Goal: Use online tool/utility: Utilize a website feature to perform a specific function

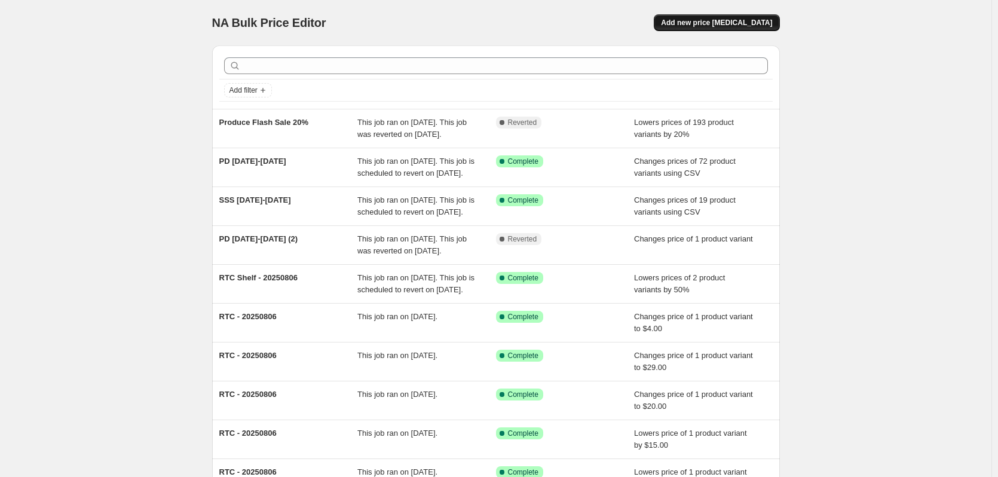
click at [726, 27] on span "Add new price [MEDICAL_DATA]" at bounding box center [716, 23] width 111 height 10
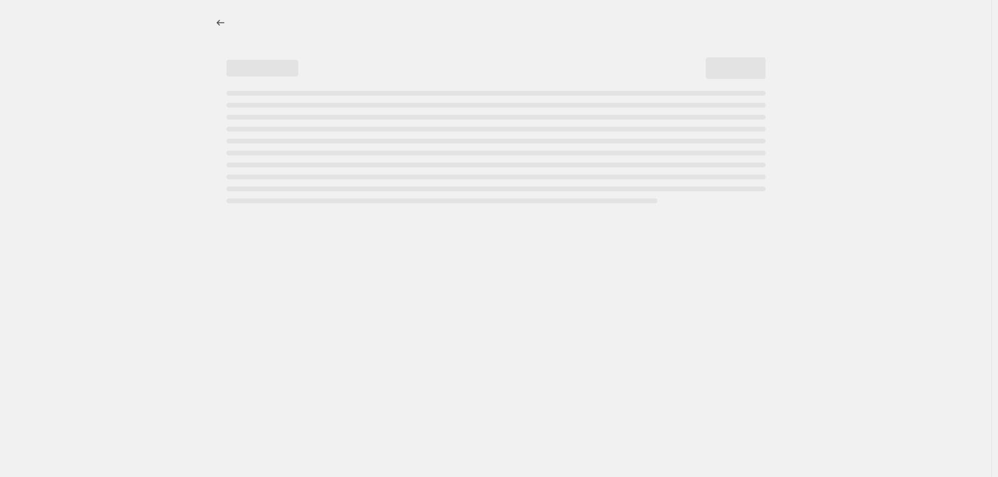
select select "percentage"
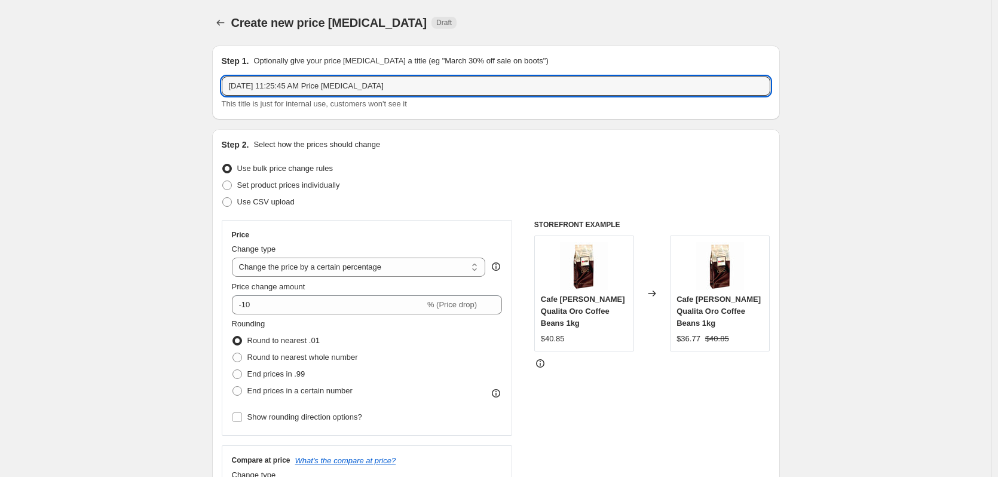
drag, startPoint x: 417, startPoint y: 77, endPoint x: 152, endPoint y: 100, distance: 266.3
type input "Clearance | 20250821"
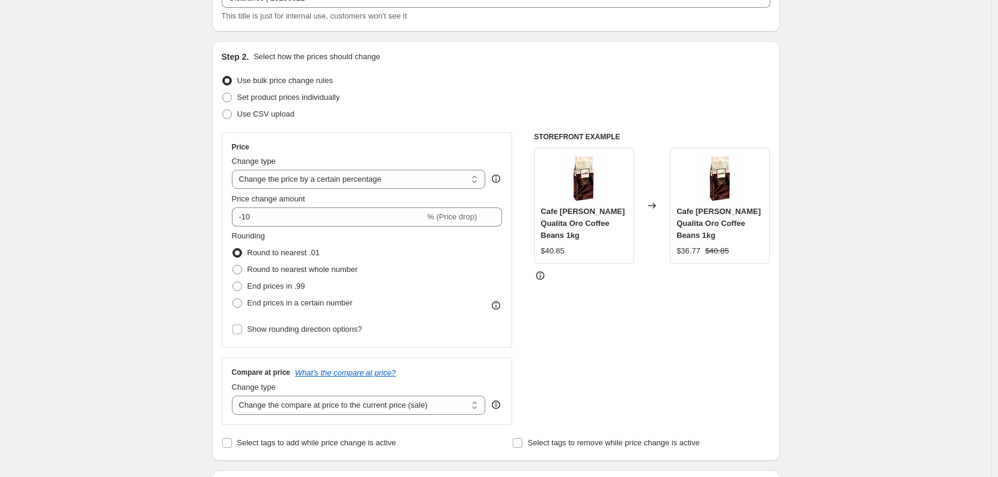
scroll to position [119, 0]
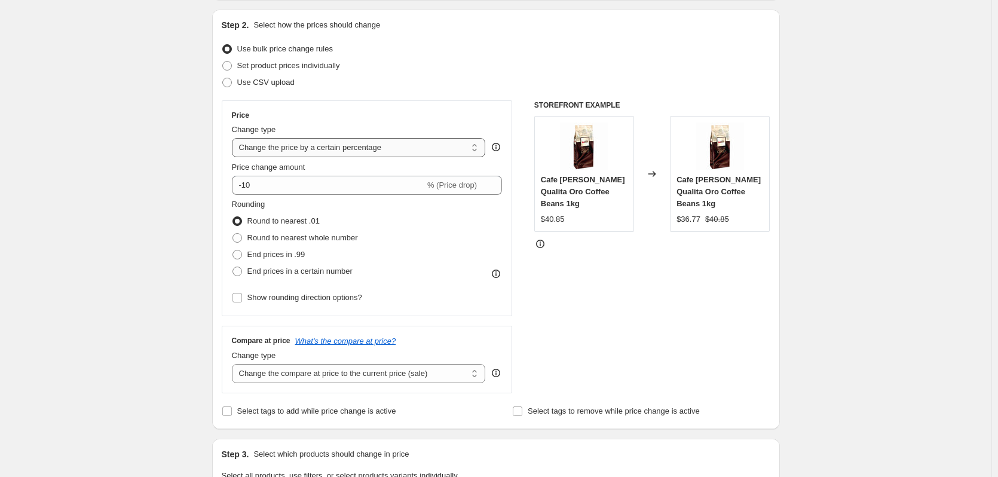
click at [382, 143] on select "Change the price to a certain amount Change the price by a certain amount Chang…" at bounding box center [359, 147] width 254 height 19
click at [46, 234] on div "Create new price [MEDICAL_DATA]. This page is ready Create new price [MEDICAL_D…" at bounding box center [495, 480] width 991 height 1198
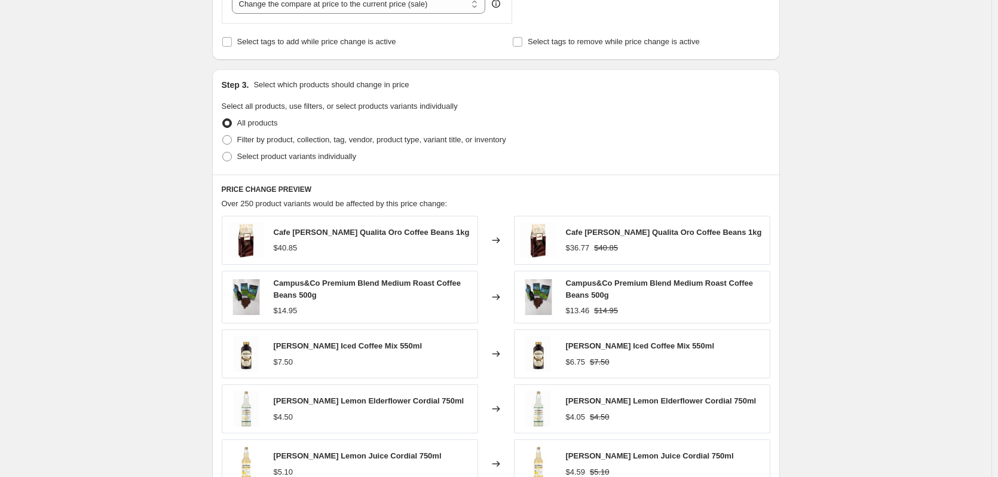
scroll to position [538, 0]
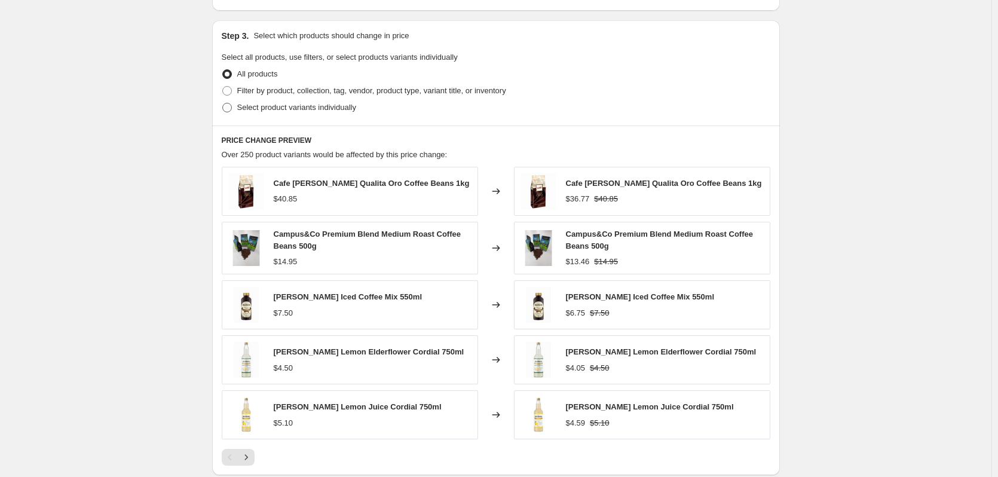
click at [290, 110] on span "Select product variants individually" at bounding box center [296, 107] width 119 height 9
click at [223, 103] on input "Select product variants individually" at bounding box center [222, 103] width 1 height 1
radio input "true"
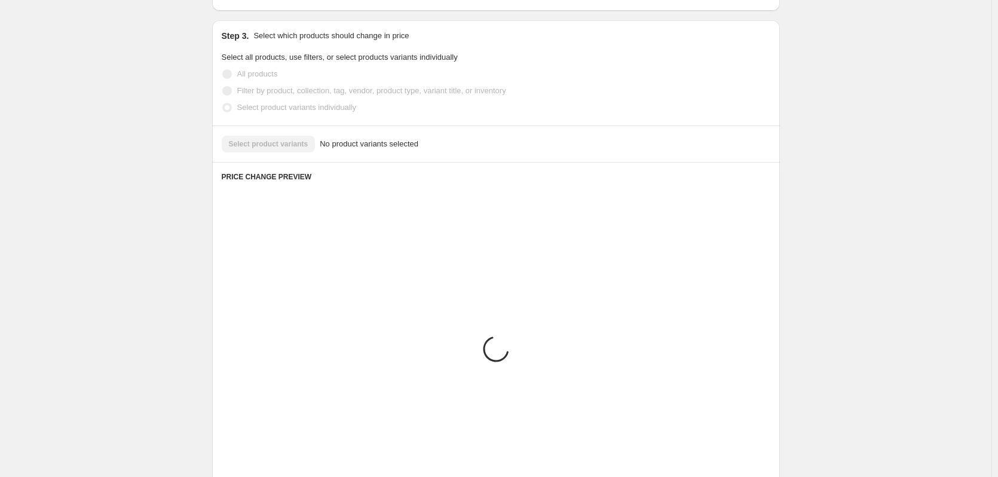
scroll to position [453, 0]
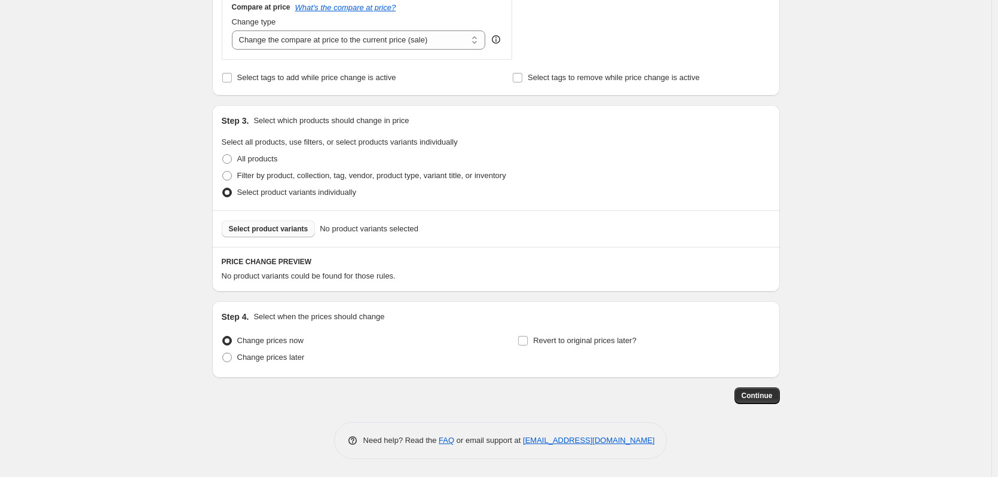
click at [290, 232] on span "Select product variants" at bounding box center [268, 229] width 79 height 10
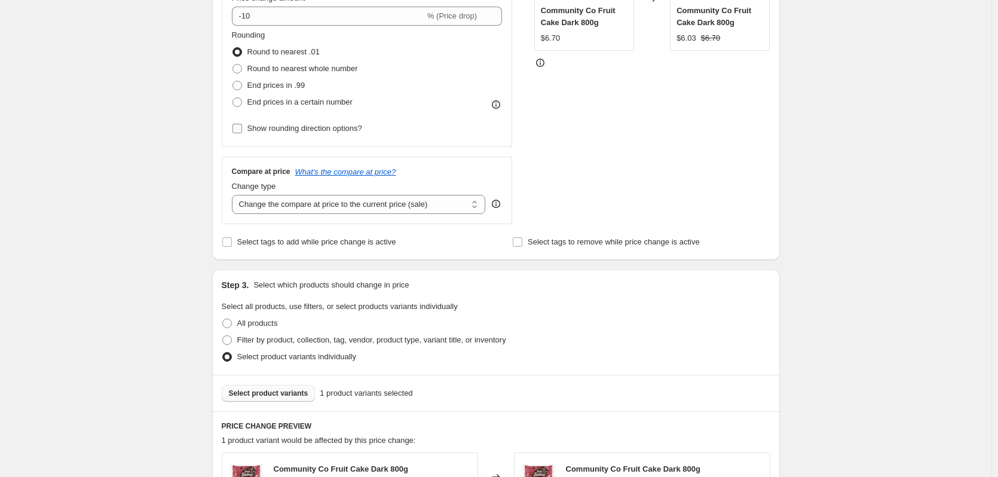
scroll to position [214, 0]
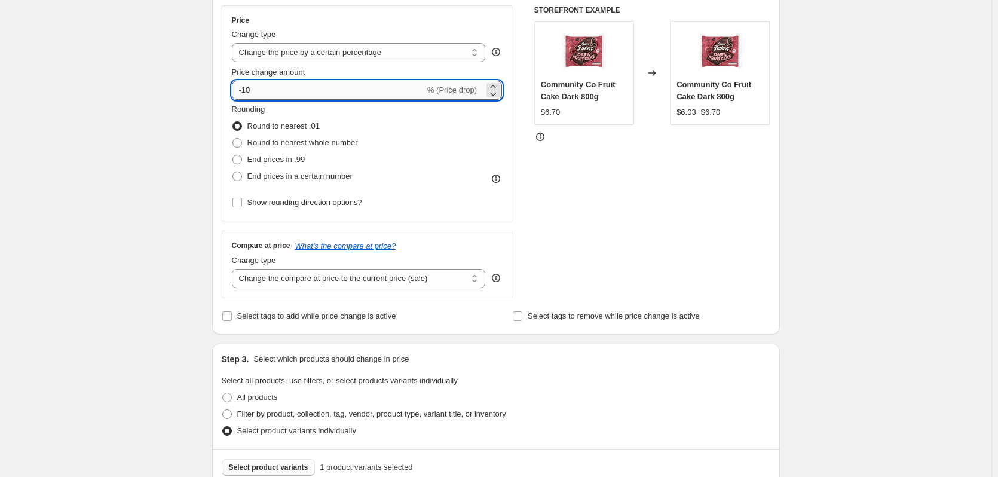
click at [249, 91] on input "-10" at bounding box center [328, 90] width 193 height 19
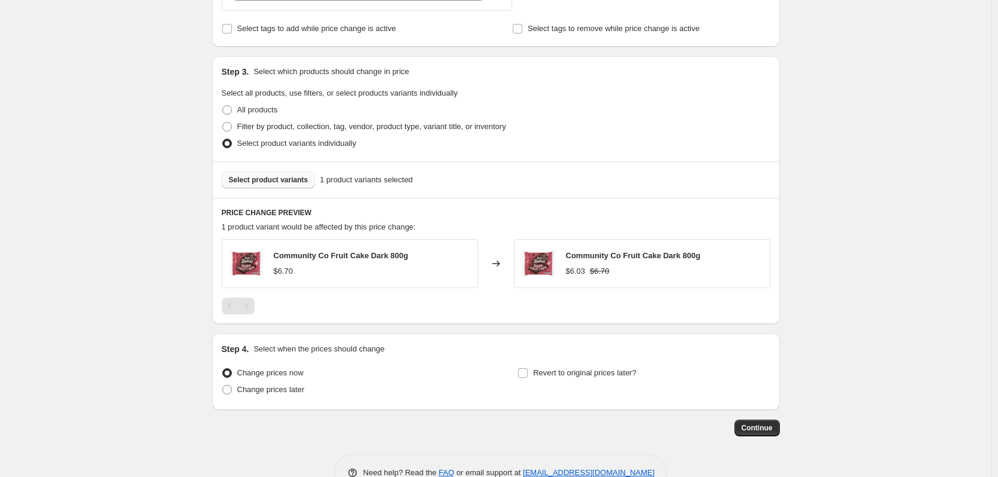
scroll to position [513, 0]
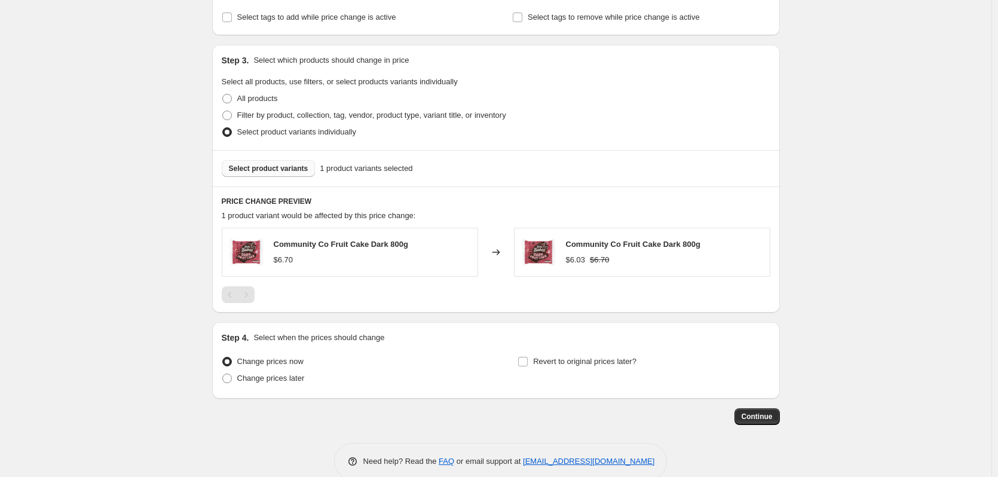
type input "-50"
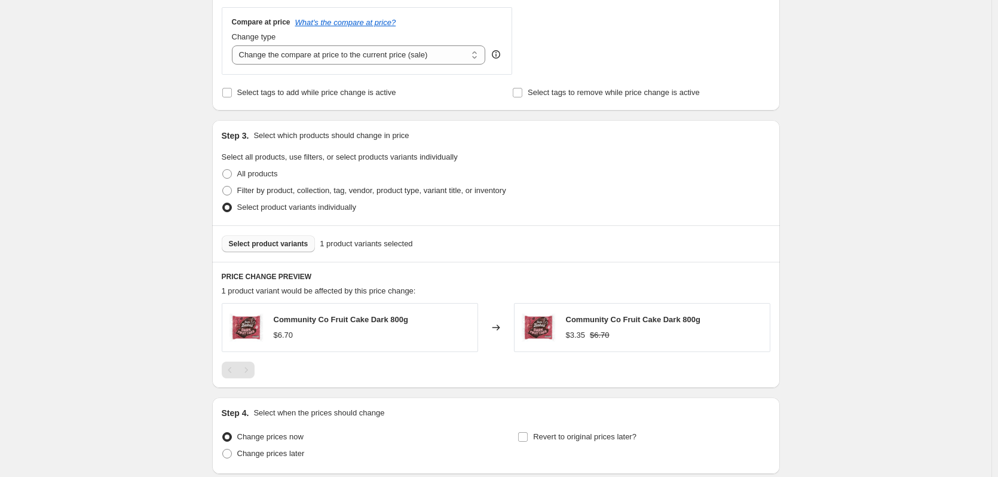
scroll to position [299, 0]
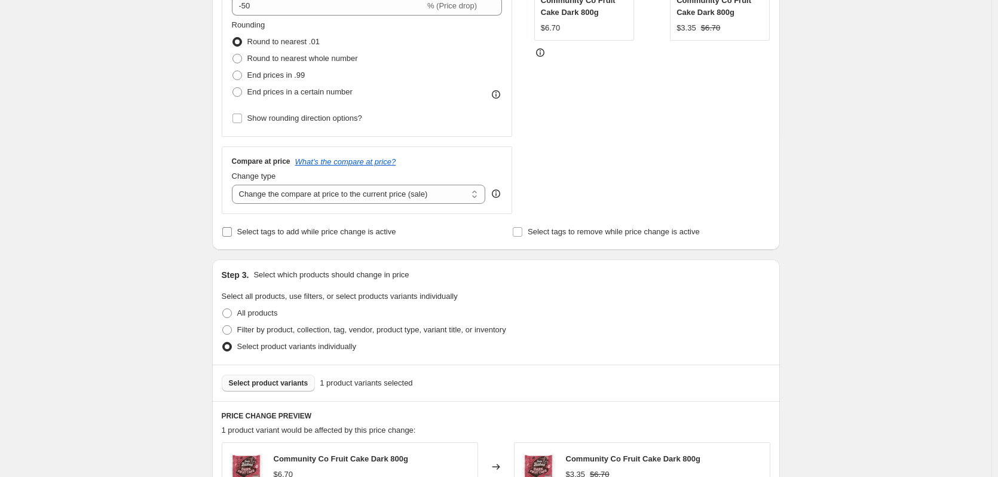
click at [263, 234] on span "Select tags to add while price change is active" at bounding box center [316, 231] width 159 height 9
click at [232, 234] on input "Select tags to add while price change is active" at bounding box center [227, 232] width 10 height 10
checkbox input "true"
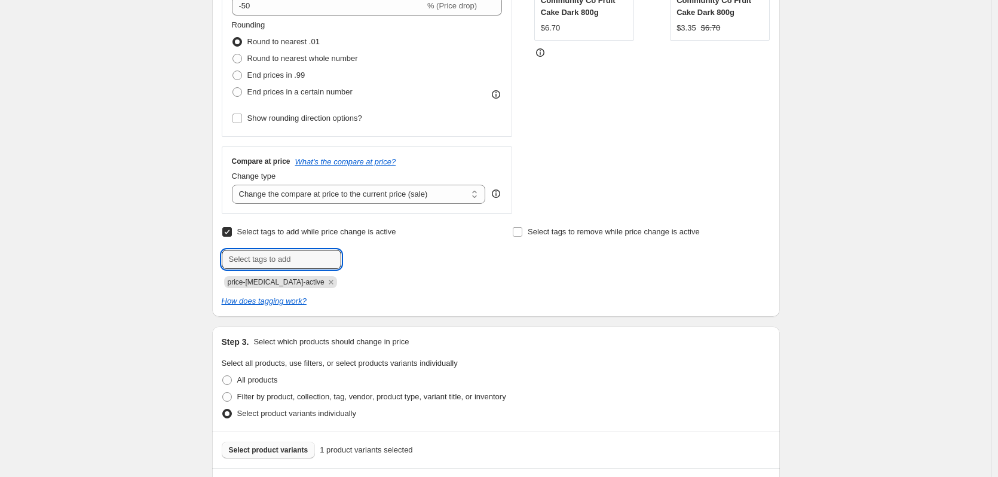
drag, startPoint x: 257, startPoint y: 266, endPoint x: 280, endPoint y: 269, distance: 22.4
click at [260, 266] on input "text" at bounding box center [281, 259] width 119 height 19
type input "REDUCETOCLEAR"
click at [326, 285] on icon "Remove price-change-job-active" at bounding box center [331, 282] width 11 height 11
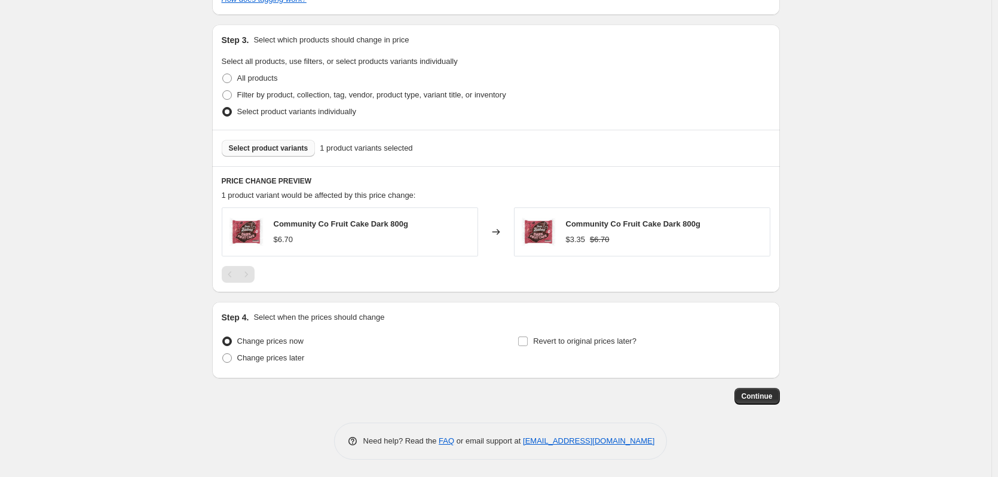
scroll to position [582, 0]
click at [769, 400] on span "Continue" at bounding box center [756, 396] width 31 height 10
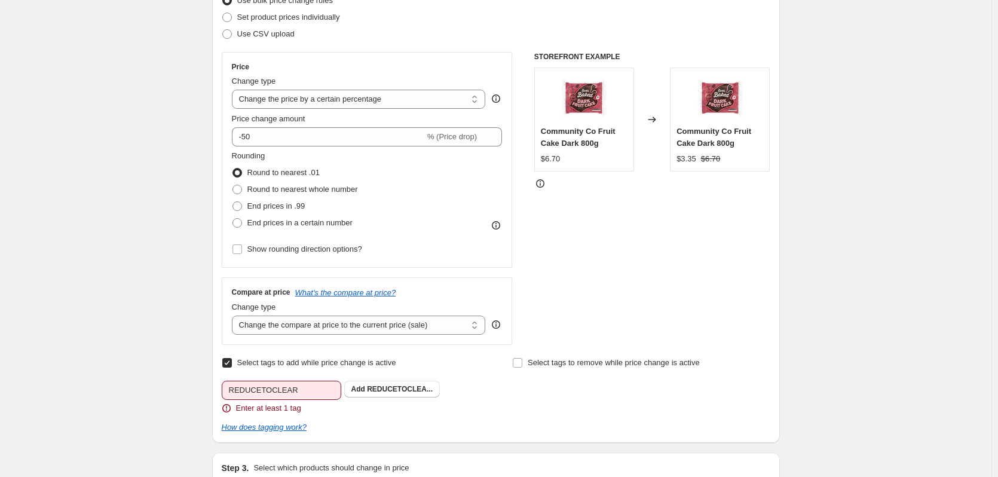
scroll to position [239, 0]
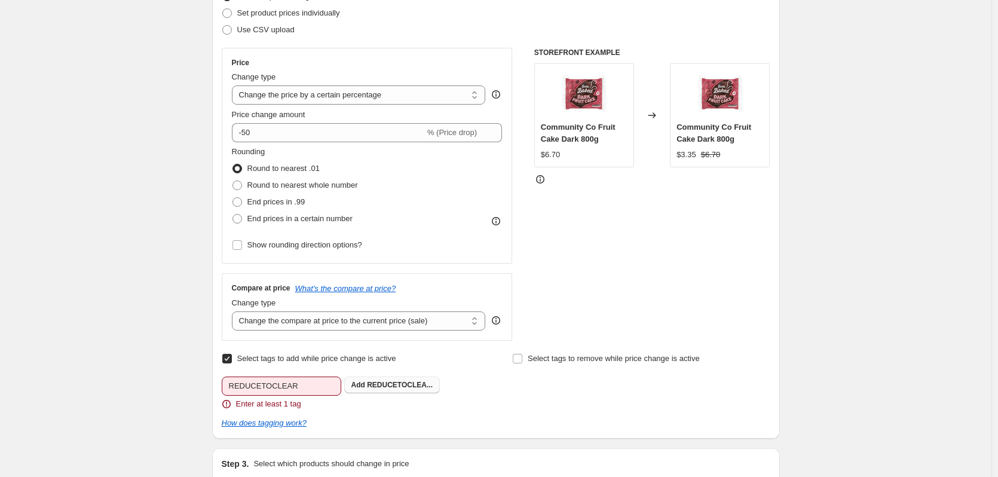
click at [407, 381] on span "REDUCETOCLEA..." at bounding box center [400, 385] width 66 height 8
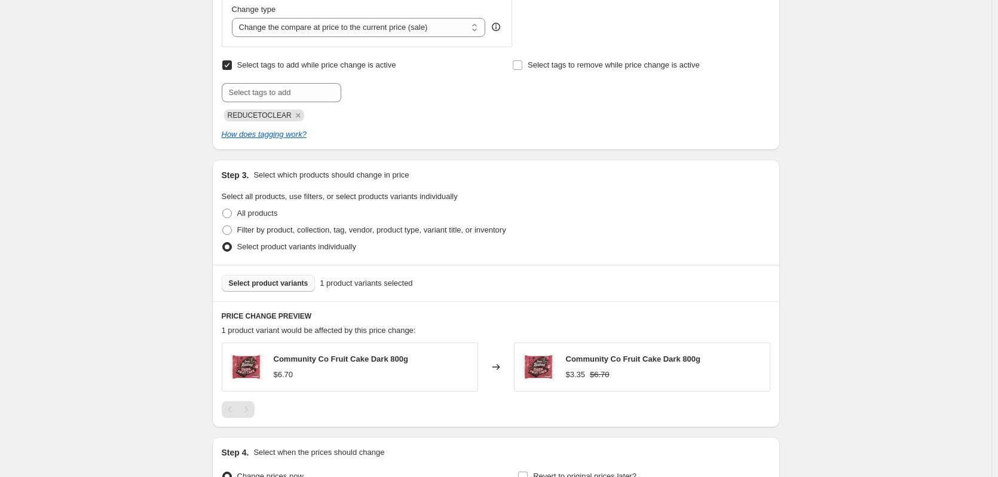
scroll to position [602, 0]
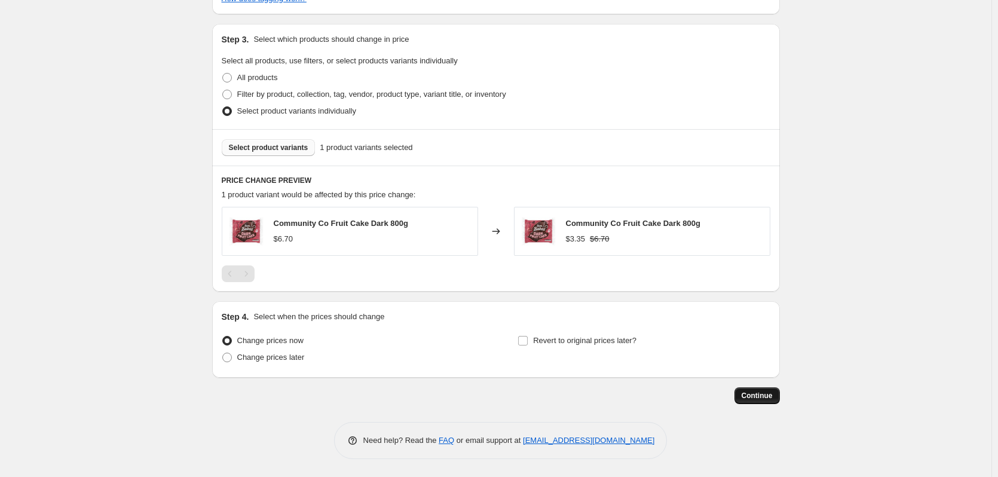
click at [768, 391] on span "Continue" at bounding box center [756, 396] width 31 height 10
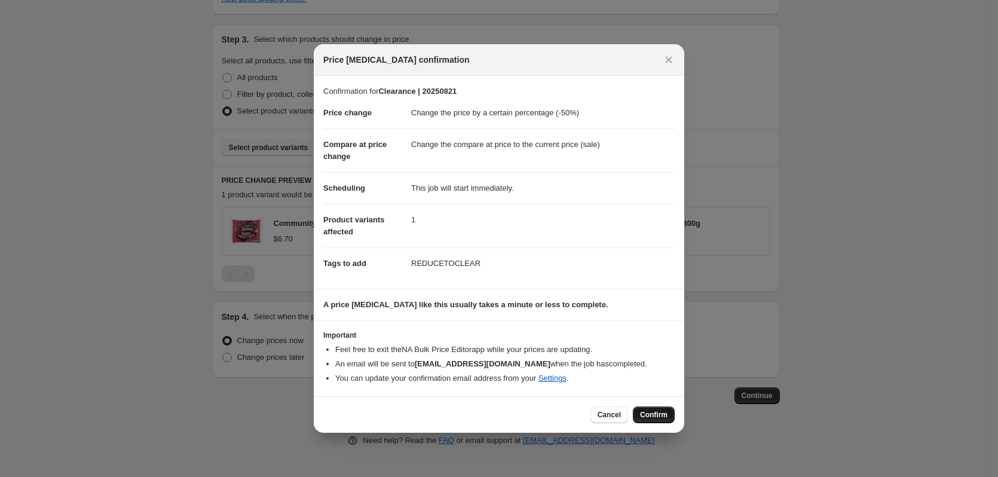
click at [639, 410] on button "Confirm" at bounding box center [654, 414] width 42 height 17
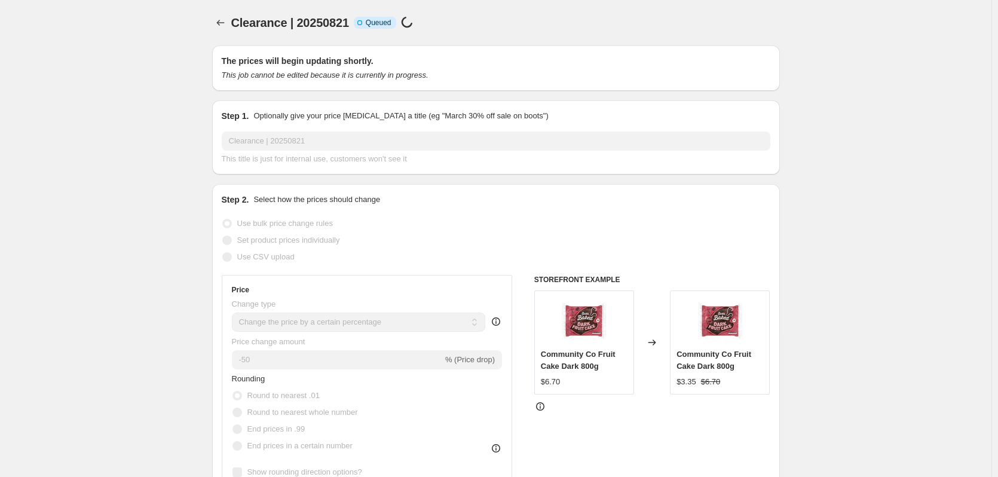
scroll to position [602, 0]
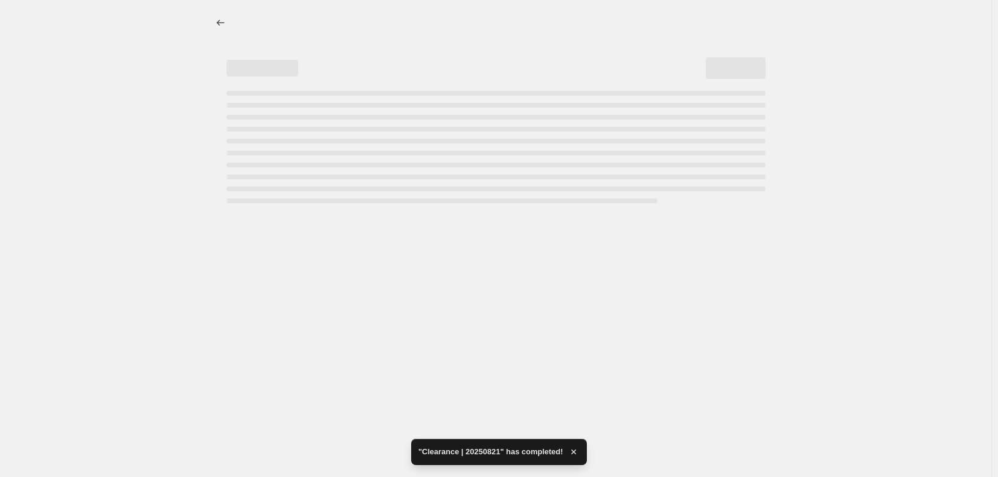
select select "percentage"
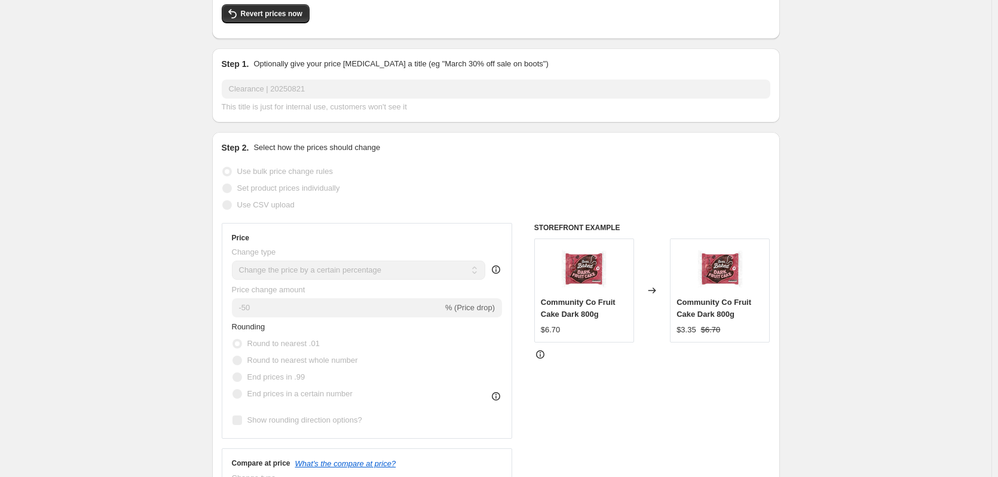
scroll to position [0, 0]
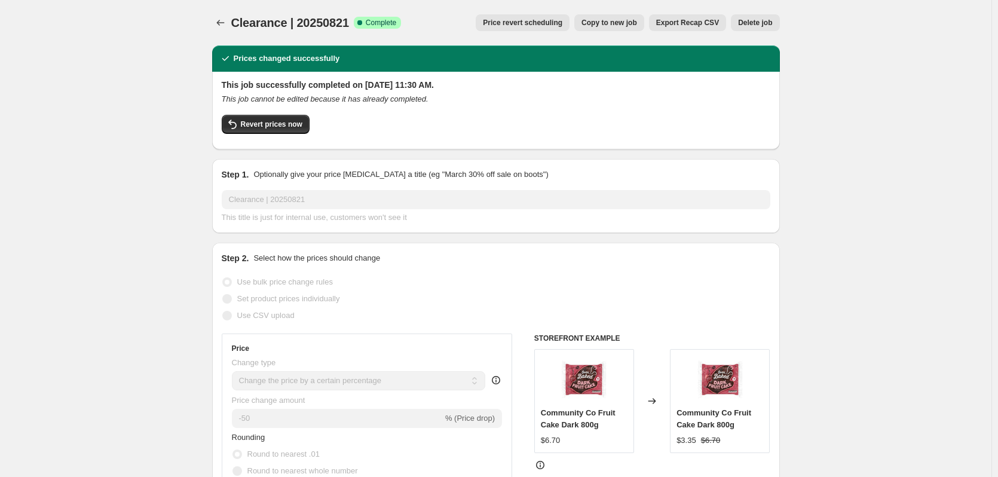
click at [620, 29] on button "Copy to new job" at bounding box center [609, 22] width 70 height 17
select select "percentage"
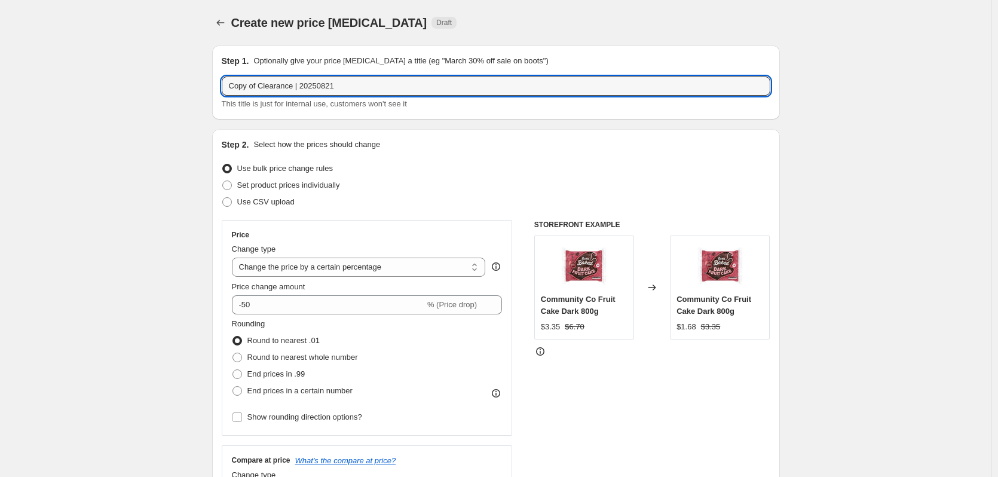
drag, startPoint x: 260, startPoint y: 84, endPoint x: 46, endPoint y: 100, distance: 215.0
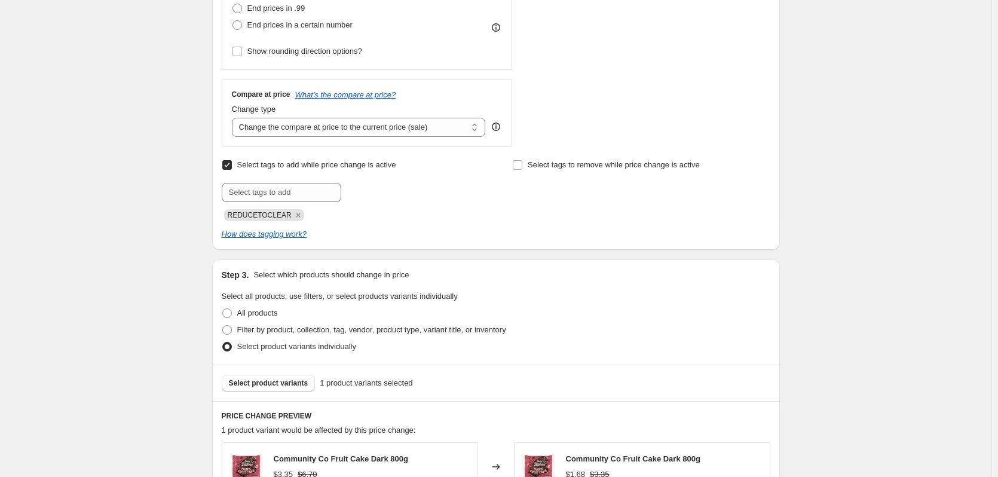
scroll to position [538, 0]
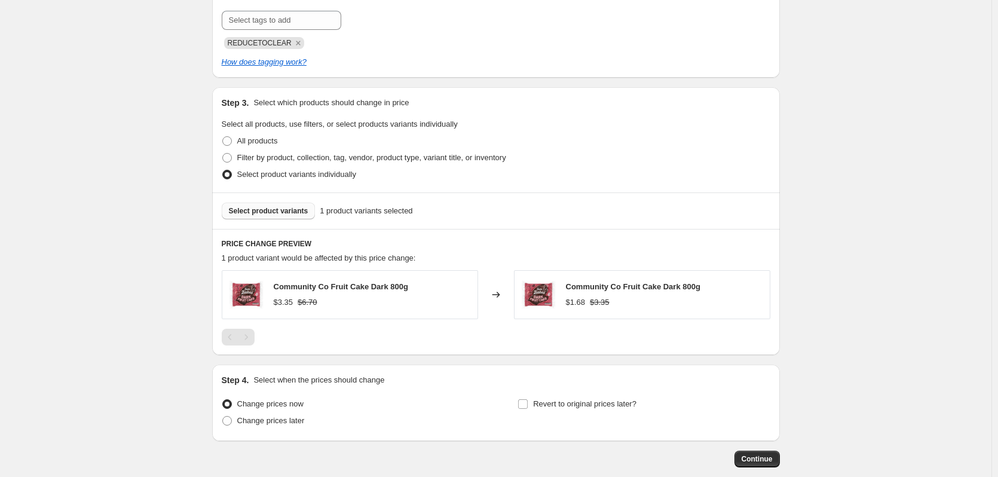
type input "Clearance | 20250821"
click at [281, 211] on span "Select product variants" at bounding box center [268, 211] width 79 height 10
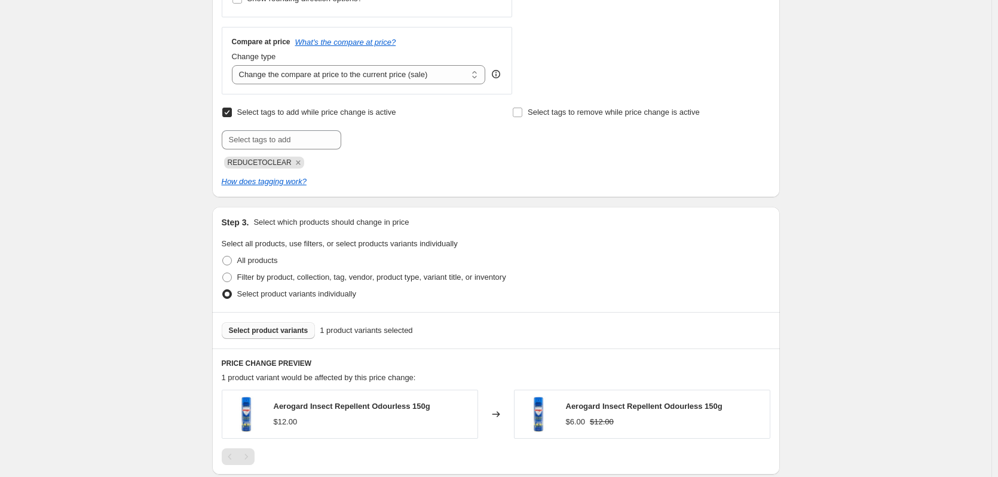
scroll to position [602, 0]
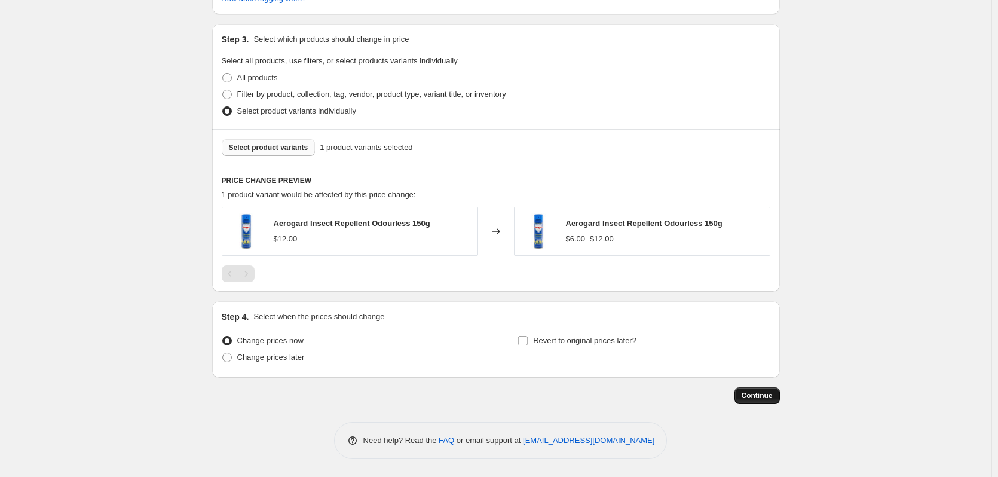
click at [760, 400] on button "Continue" at bounding box center [756, 395] width 45 height 17
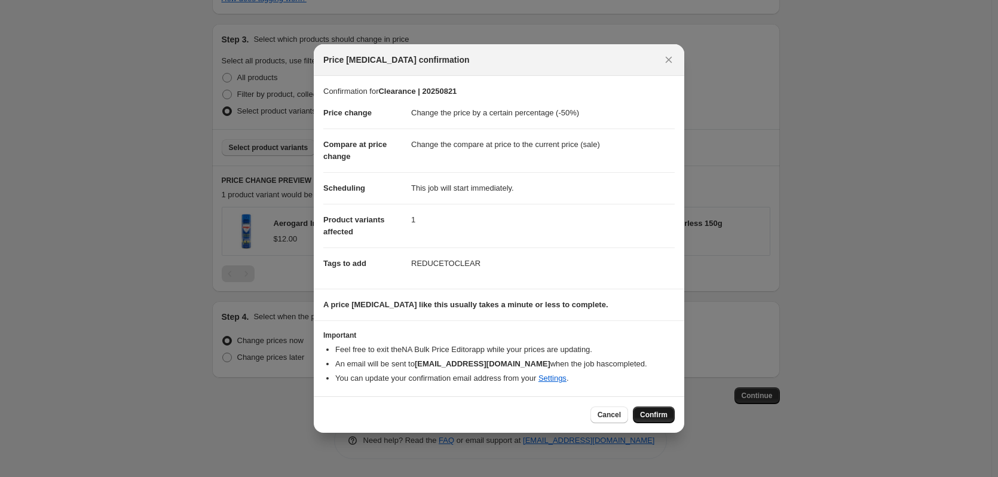
click at [664, 419] on span "Confirm" at bounding box center [653, 415] width 27 height 10
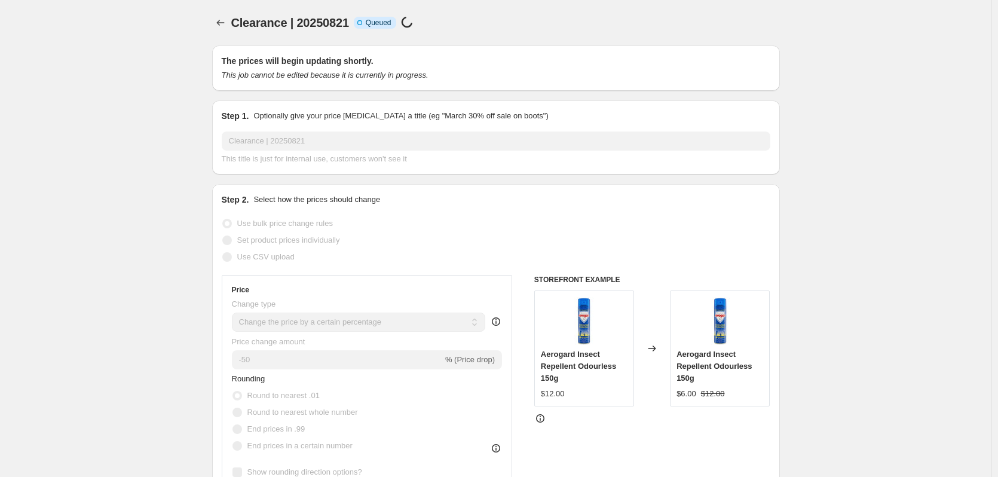
scroll to position [602, 0]
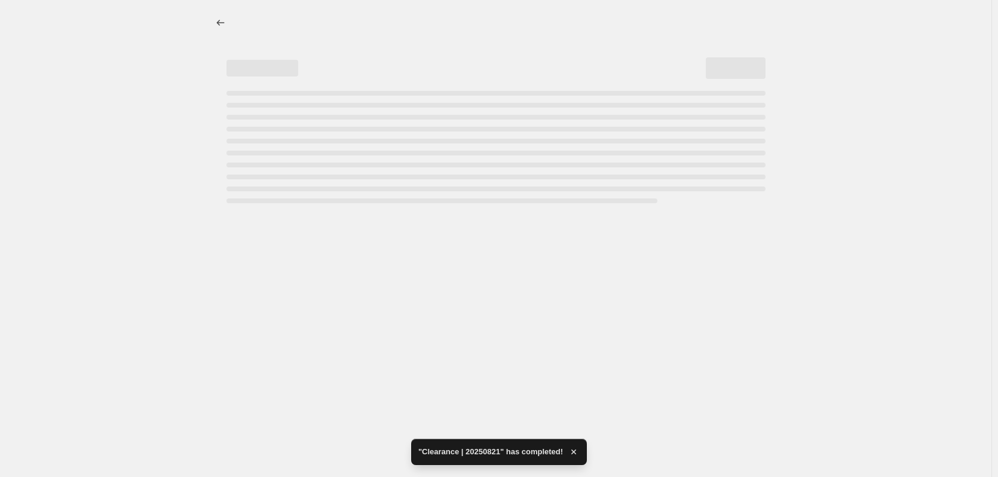
select select "percentage"
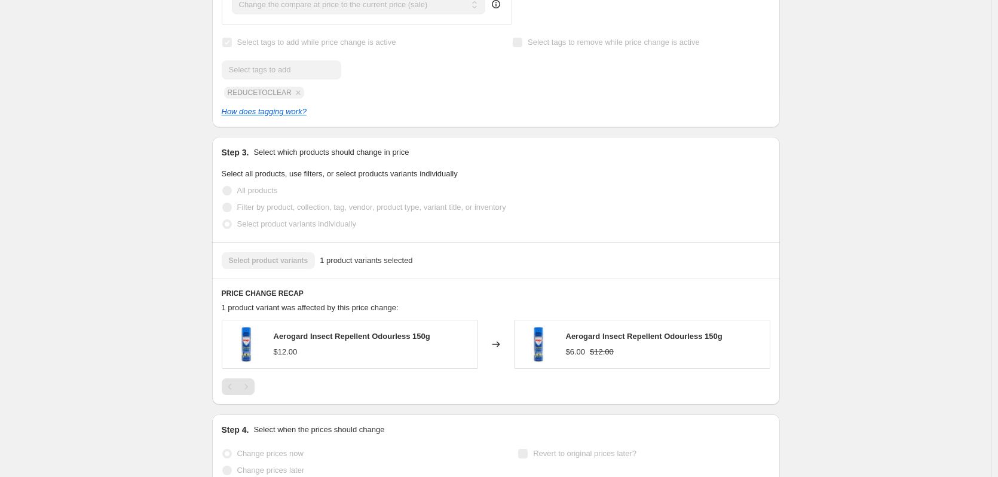
scroll to position [0, 0]
